Goal: Task Accomplishment & Management: Manage account settings

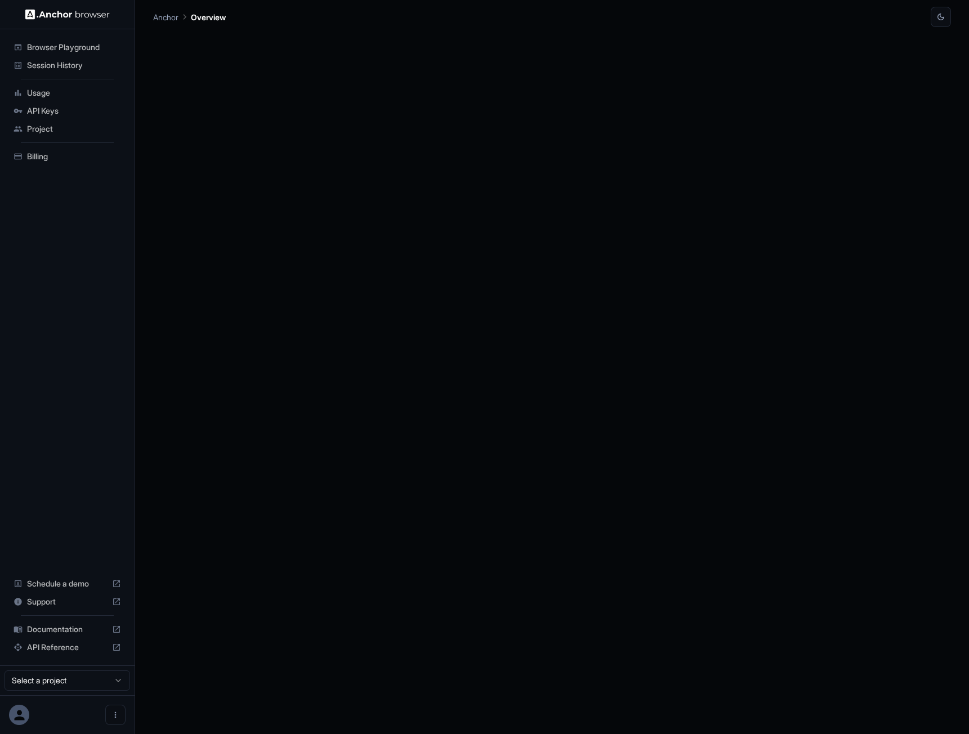
click at [49, 112] on span "API Keys" at bounding box center [74, 110] width 94 height 11
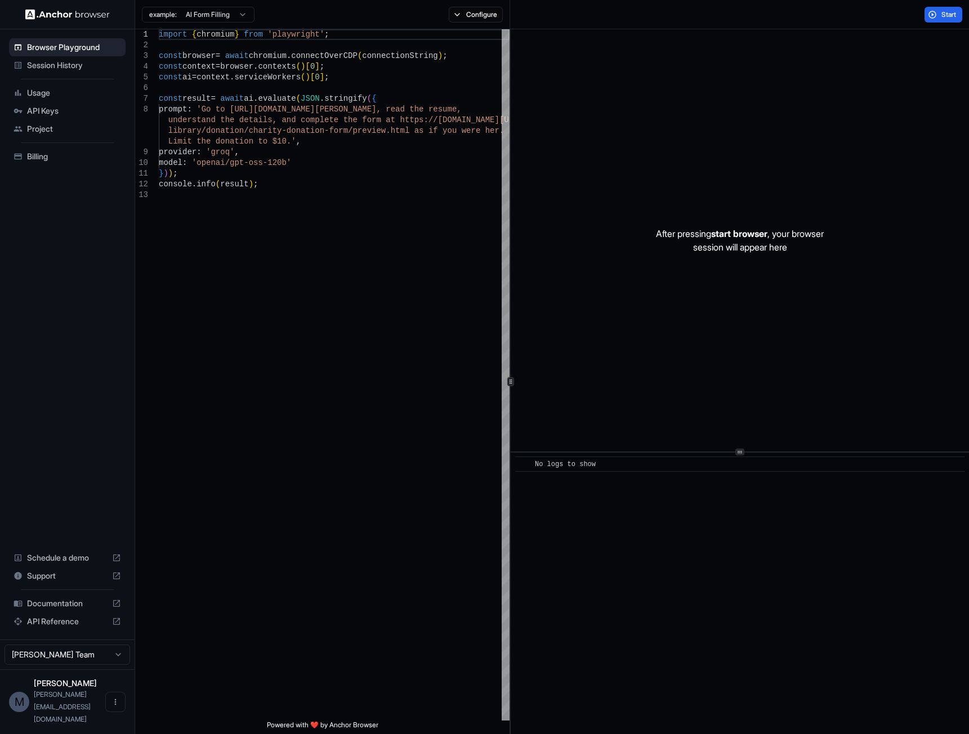
click at [50, 131] on span "Project" at bounding box center [74, 128] width 94 height 11
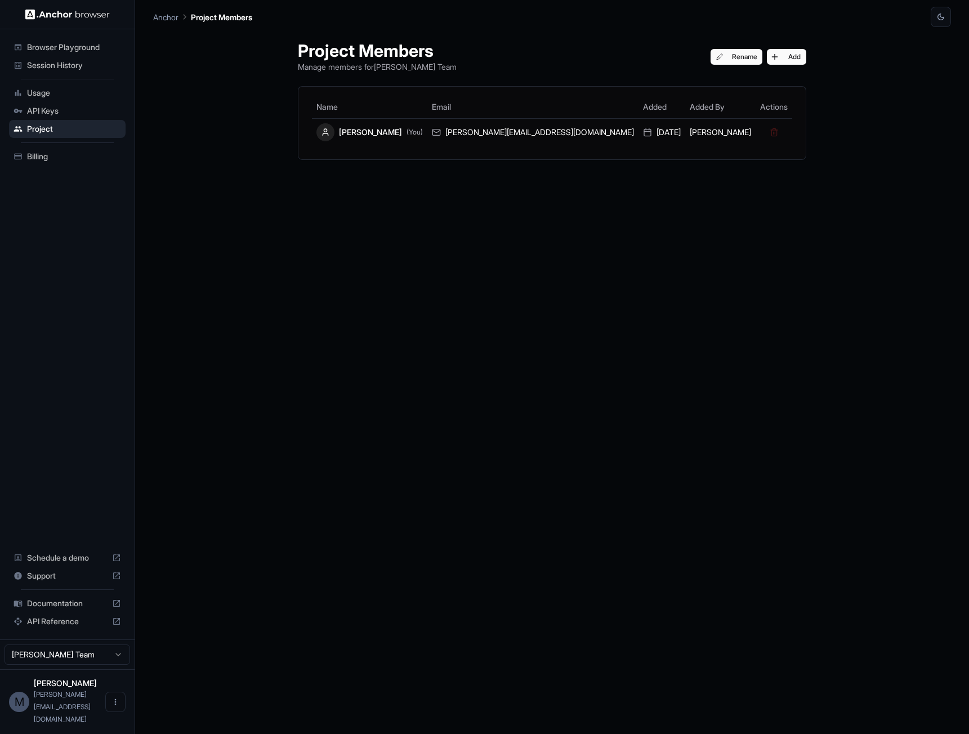
click at [81, 43] on span "Browser Playground" at bounding box center [74, 47] width 94 height 11
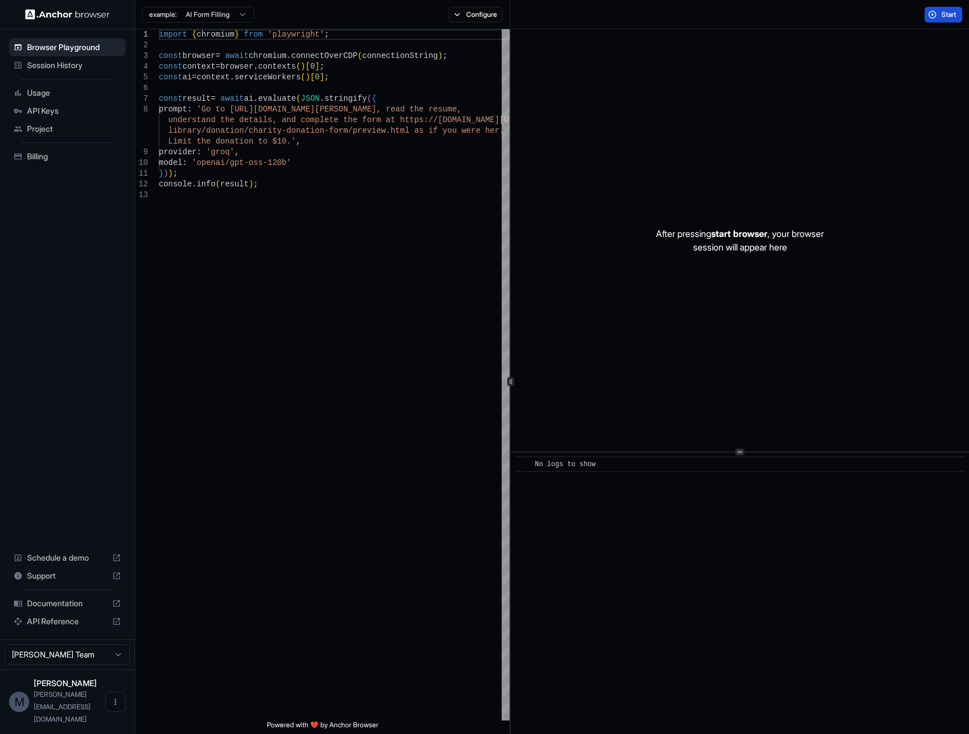
click at [937, 17] on button "Start" at bounding box center [944, 15] width 38 height 16
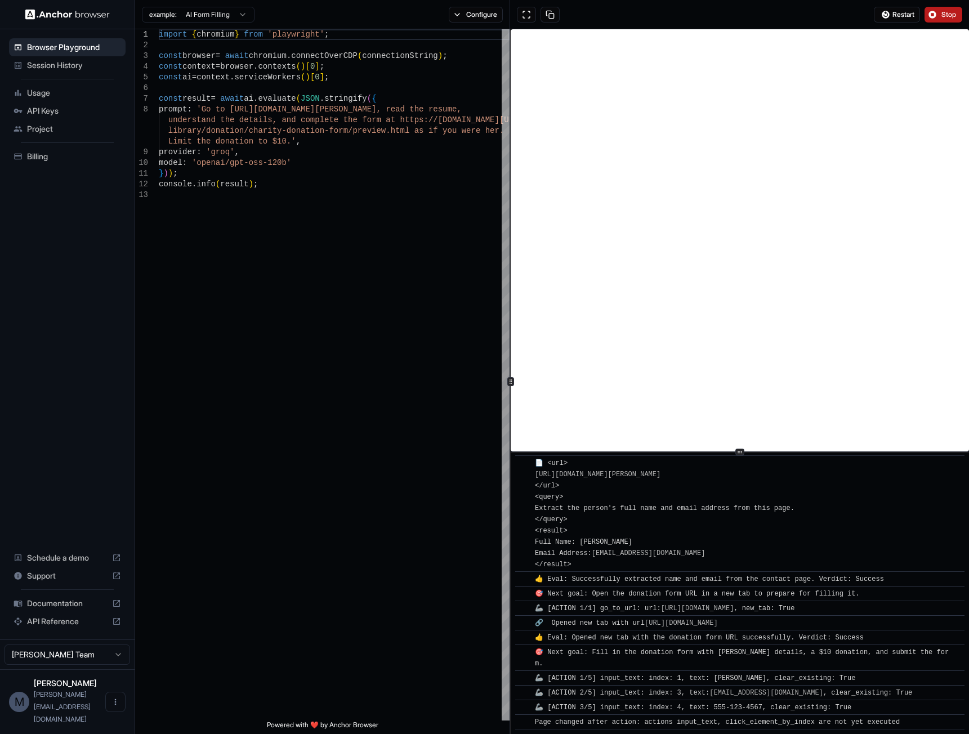
scroll to position [318, 0]
click at [937, 16] on button "Stop" at bounding box center [944, 15] width 38 height 16
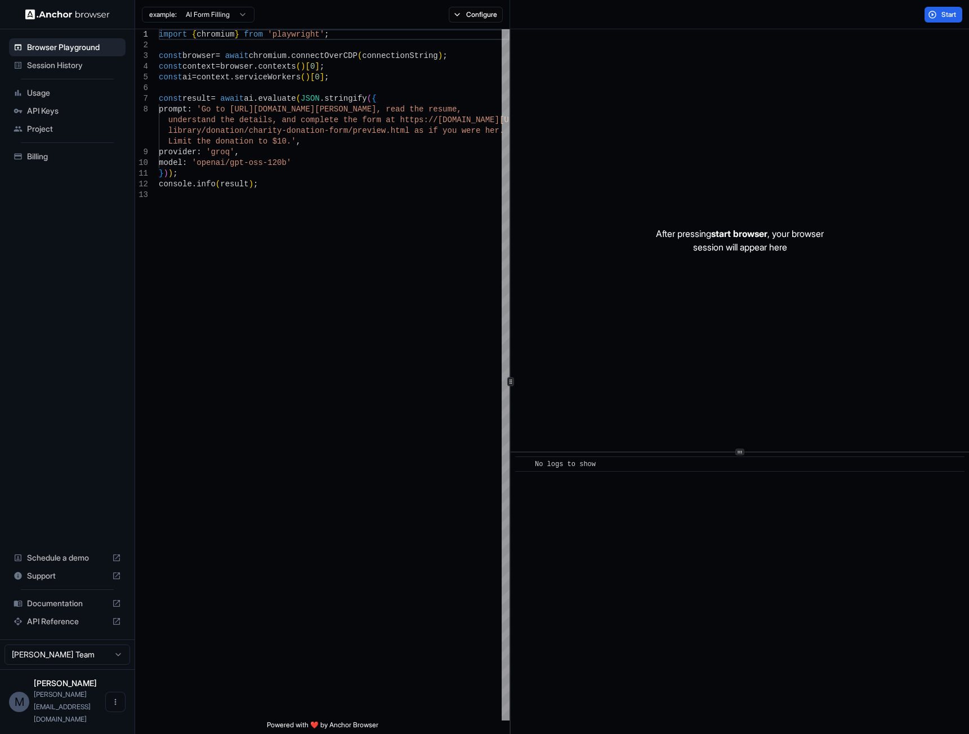
click at [62, 67] on span "Session History" at bounding box center [74, 65] width 94 height 11
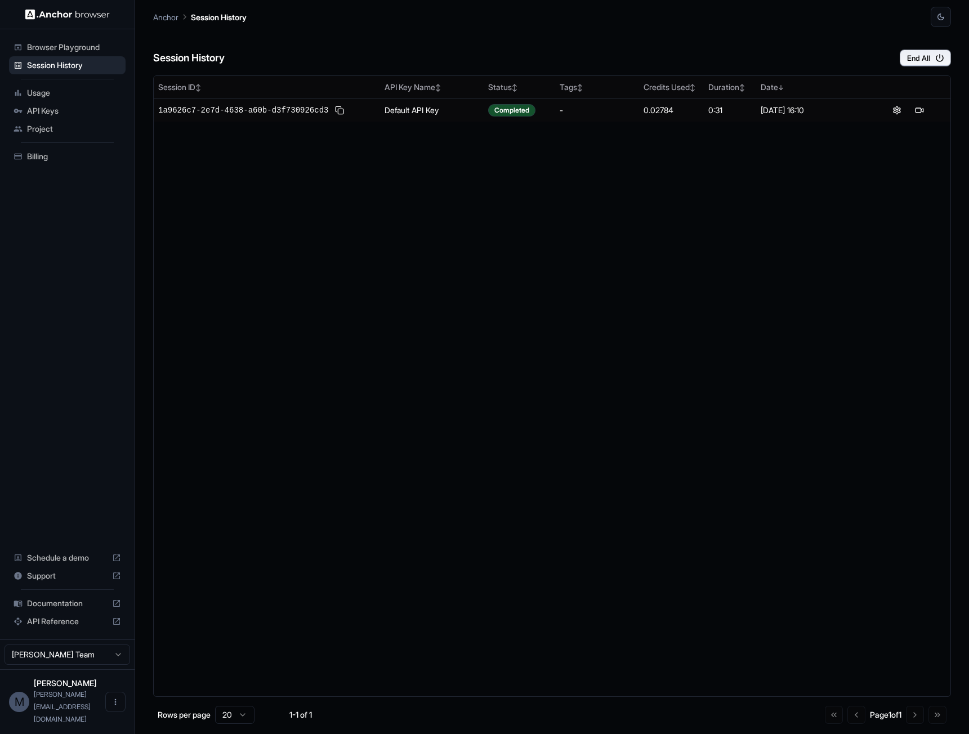
click at [49, 109] on span "API Keys" at bounding box center [74, 110] width 94 height 11
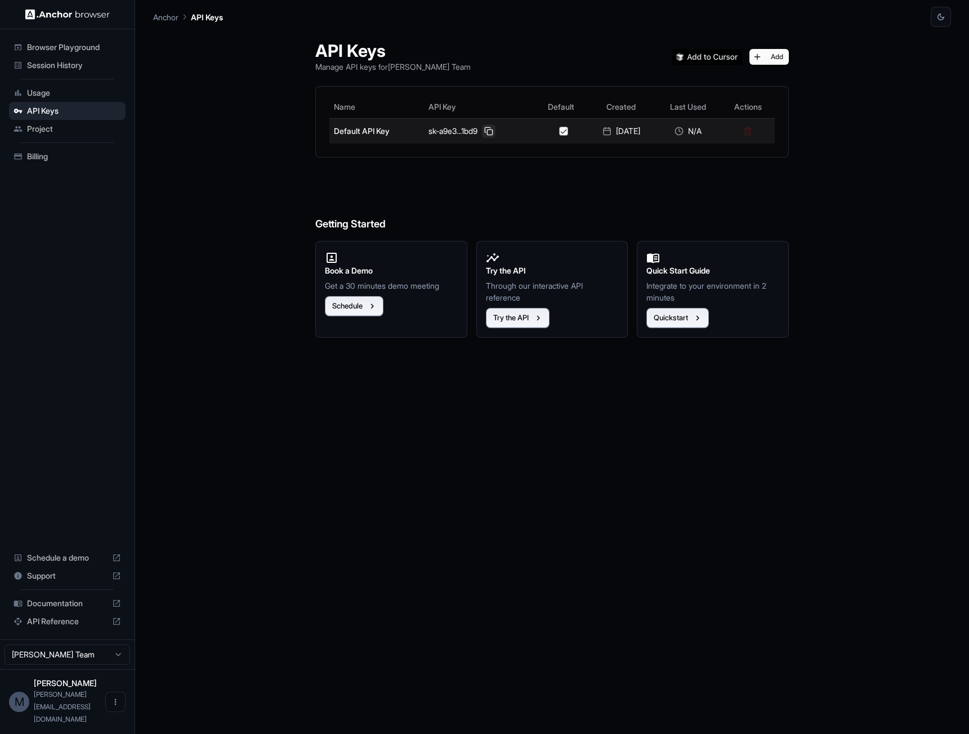
click at [482, 133] on button at bounding box center [489, 131] width 14 height 14
click at [778, 57] on button "Add" at bounding box center [768, 57] width 39 height 16
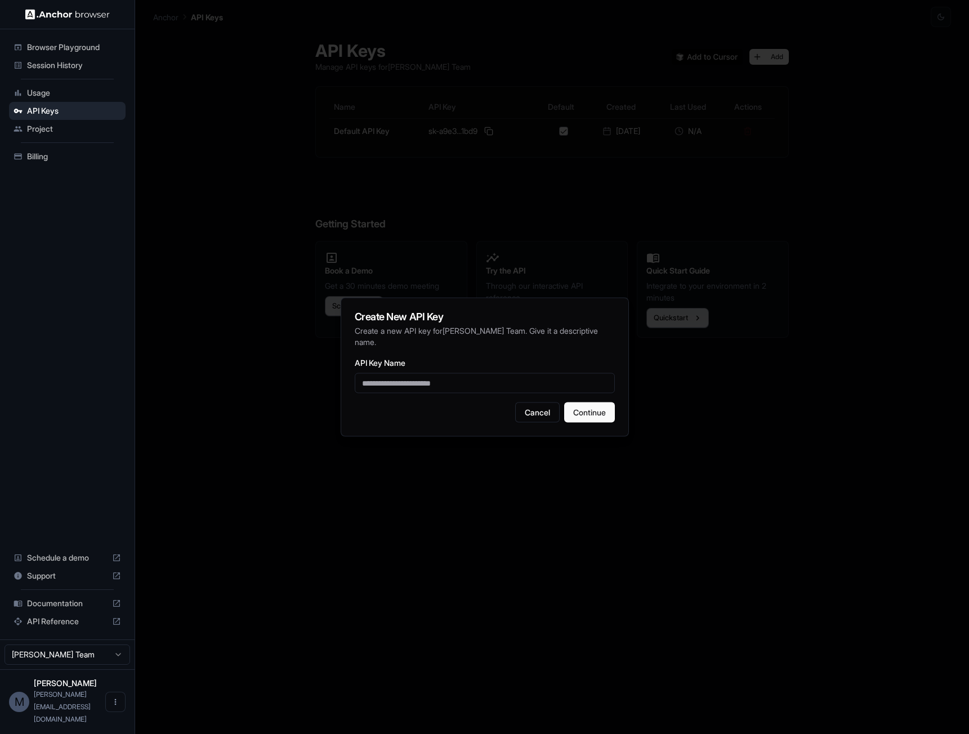
click at [398, 385] on input "API Key Name" at bounding box center [485, 383] width 260 height 20
click at [418, 387] on input "**********" at bounding box center [485, 383] width 260 height 20
type input "**********"
click at [583, 412] on button "Continue" at bounding box center [589, 413] width 51 height 20
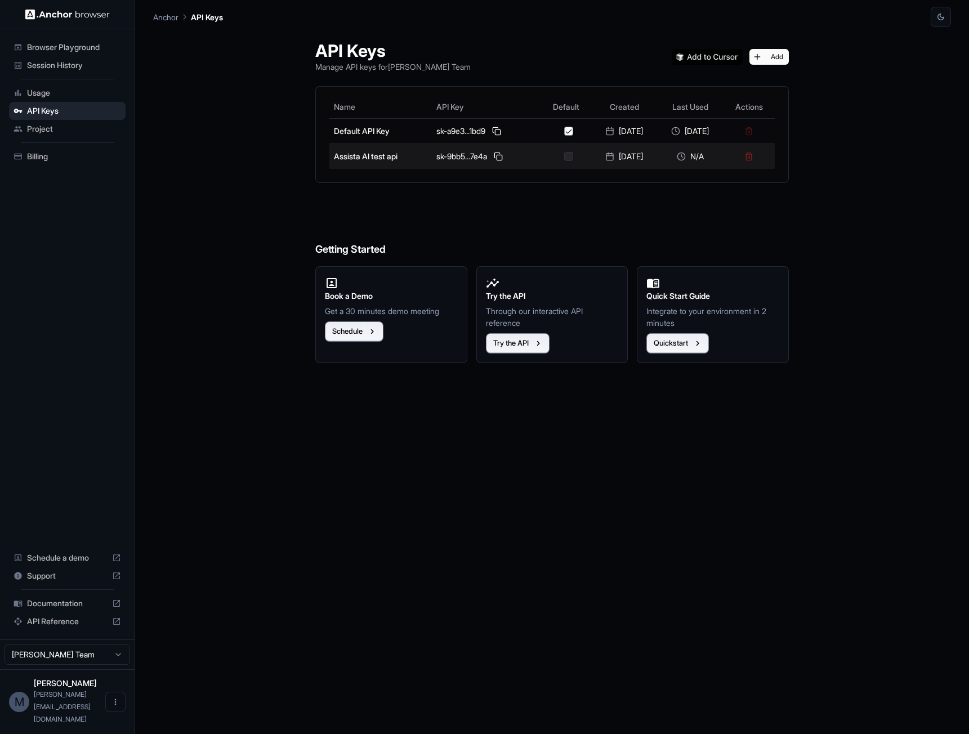
click at [564, 157] on button "button" at bounding box center [568, 156] width 9 height 9
click at [492, 155] on button at bounding box center [499, 157] width 14 height 14
click at [492, 158] on button at bounding box center [499, 157] width 14 height 14
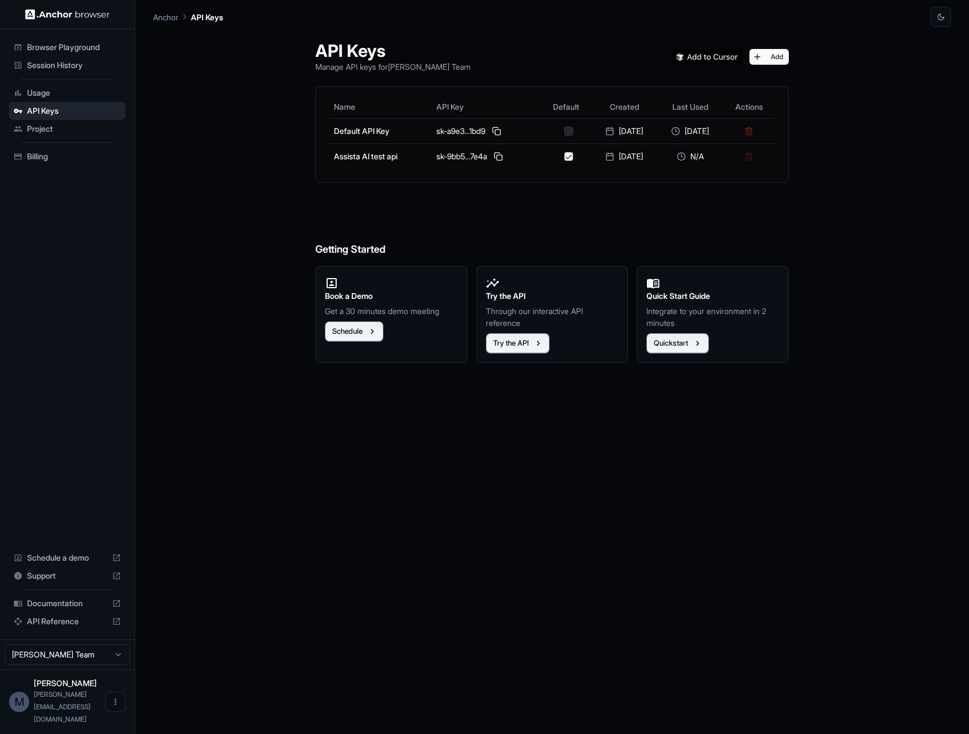
click at [53, 64] on span "Session History" at bounding box center [74, 65] width 94 height 11
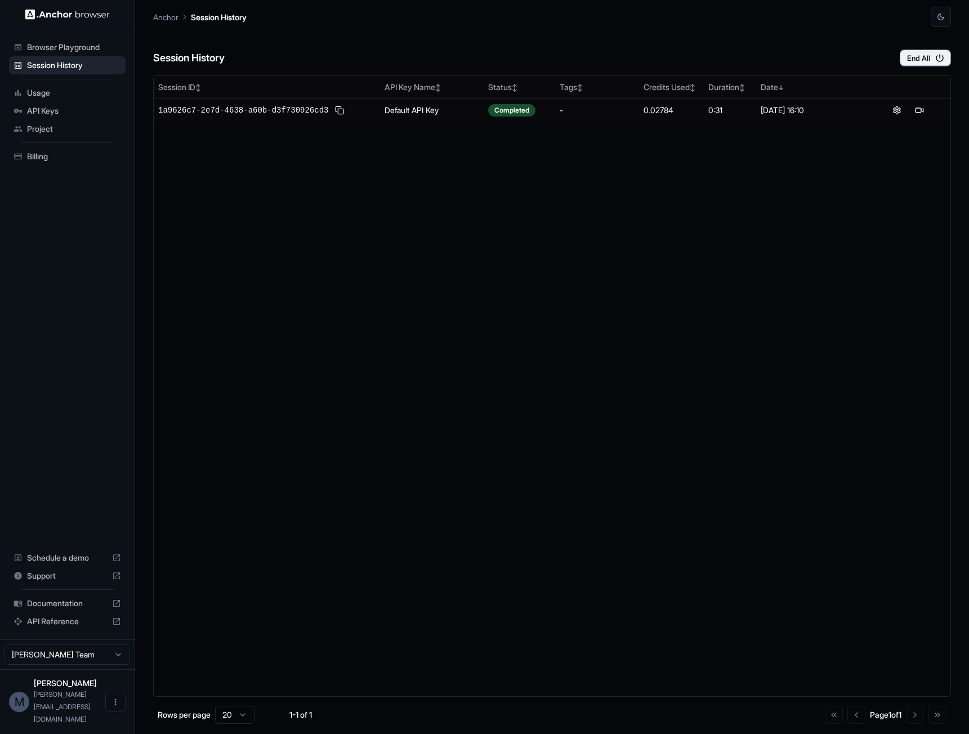
click at [64, 51] on span "Browser Playground" at bounding box center [74, 47] width 94 height 11
